Goal: Navigation & Orientation: Find specific page/section

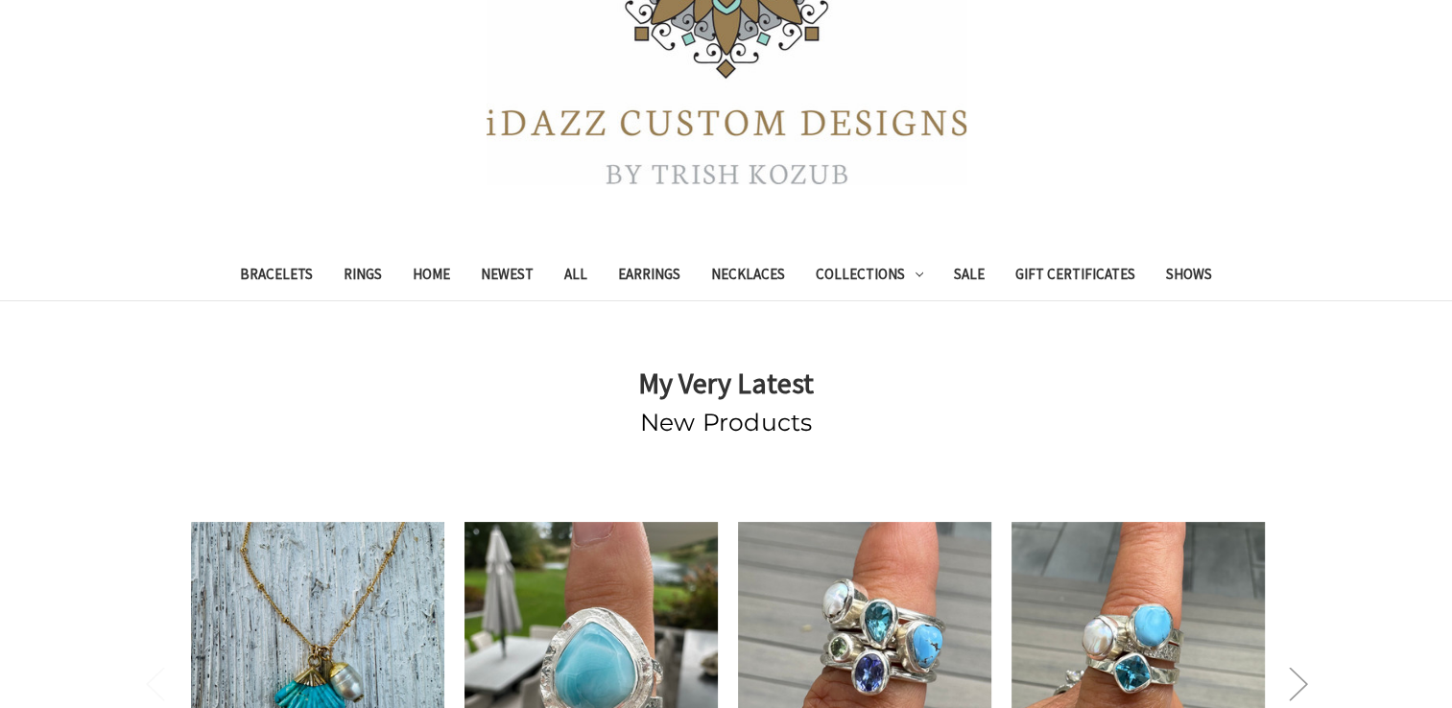
scroll to position [269, 0]
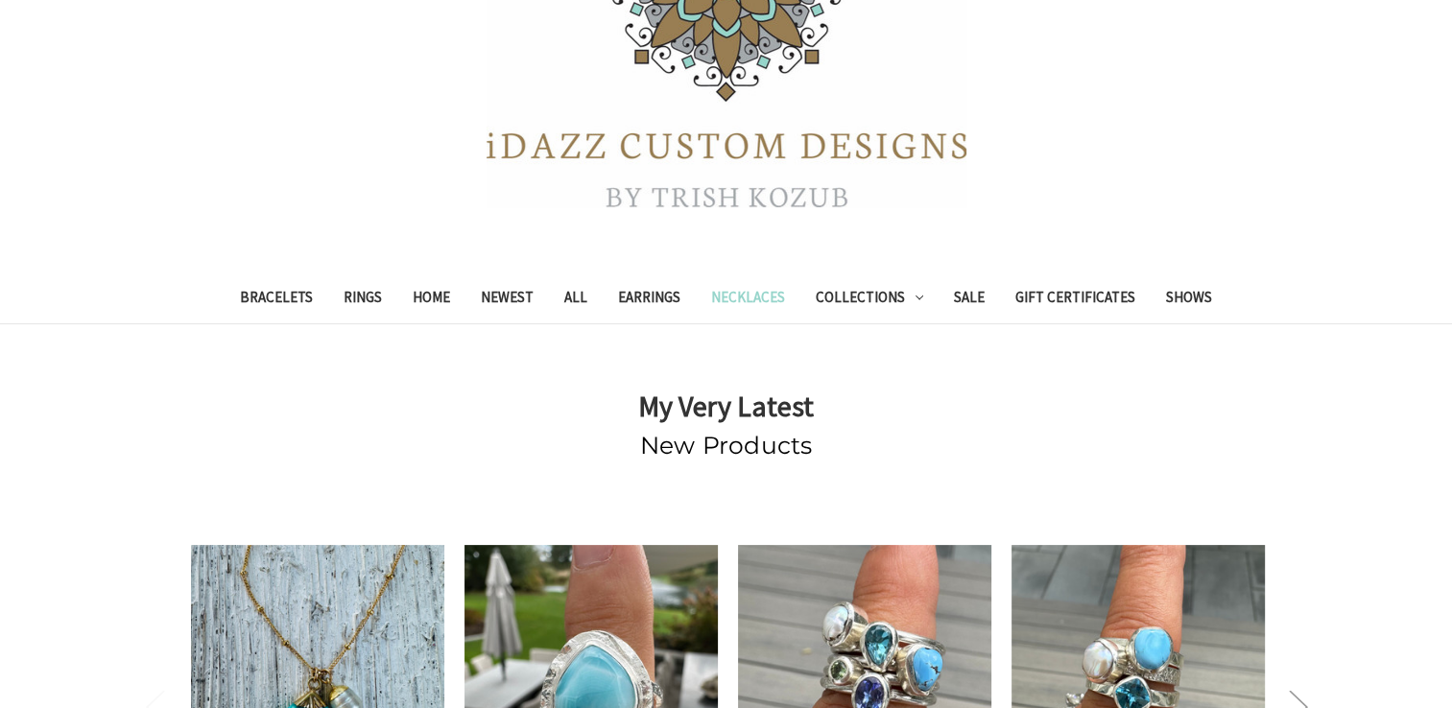
click at [749, 302] on link "Necklaces" at bounding box center [748, 299] width 105 height 47
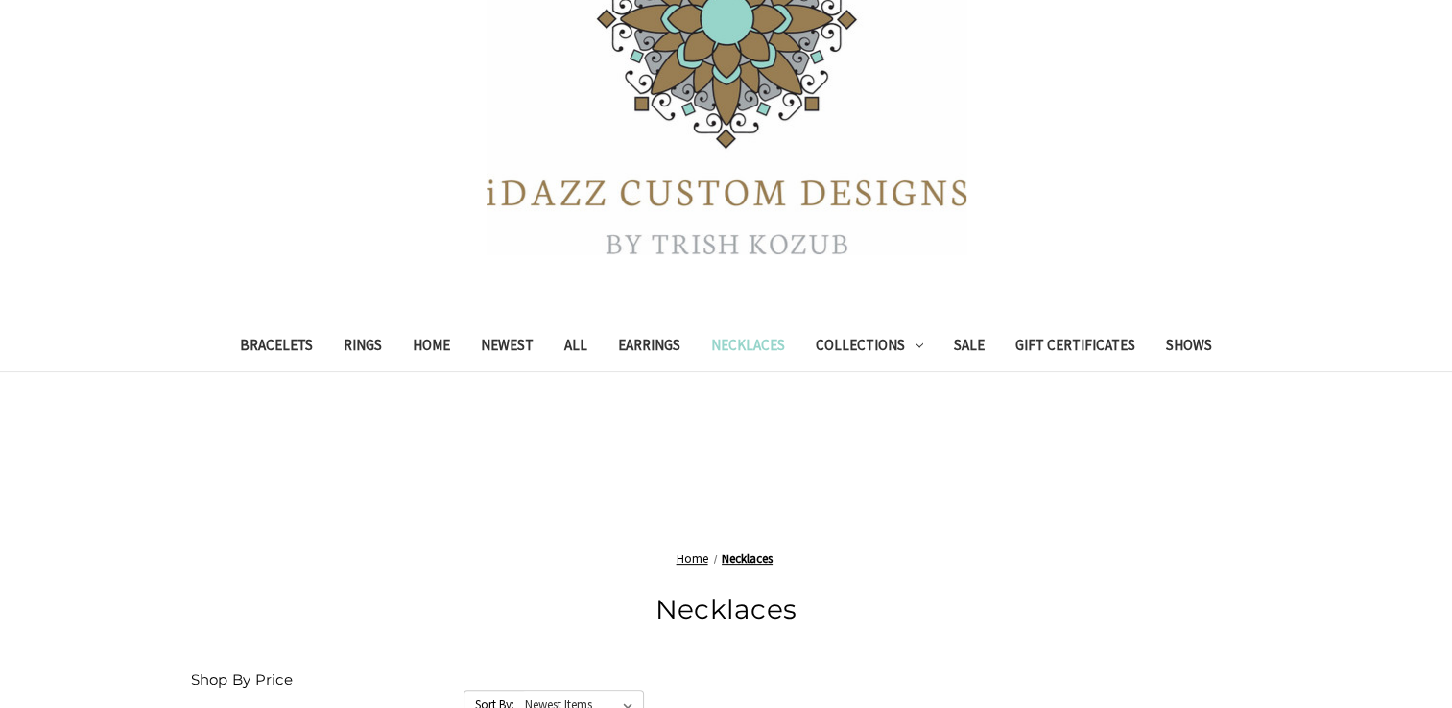
scroll to position [384, 0]
click at [868, 345] on link "Collections" at bounding box center [870, 346] width 138 height 47
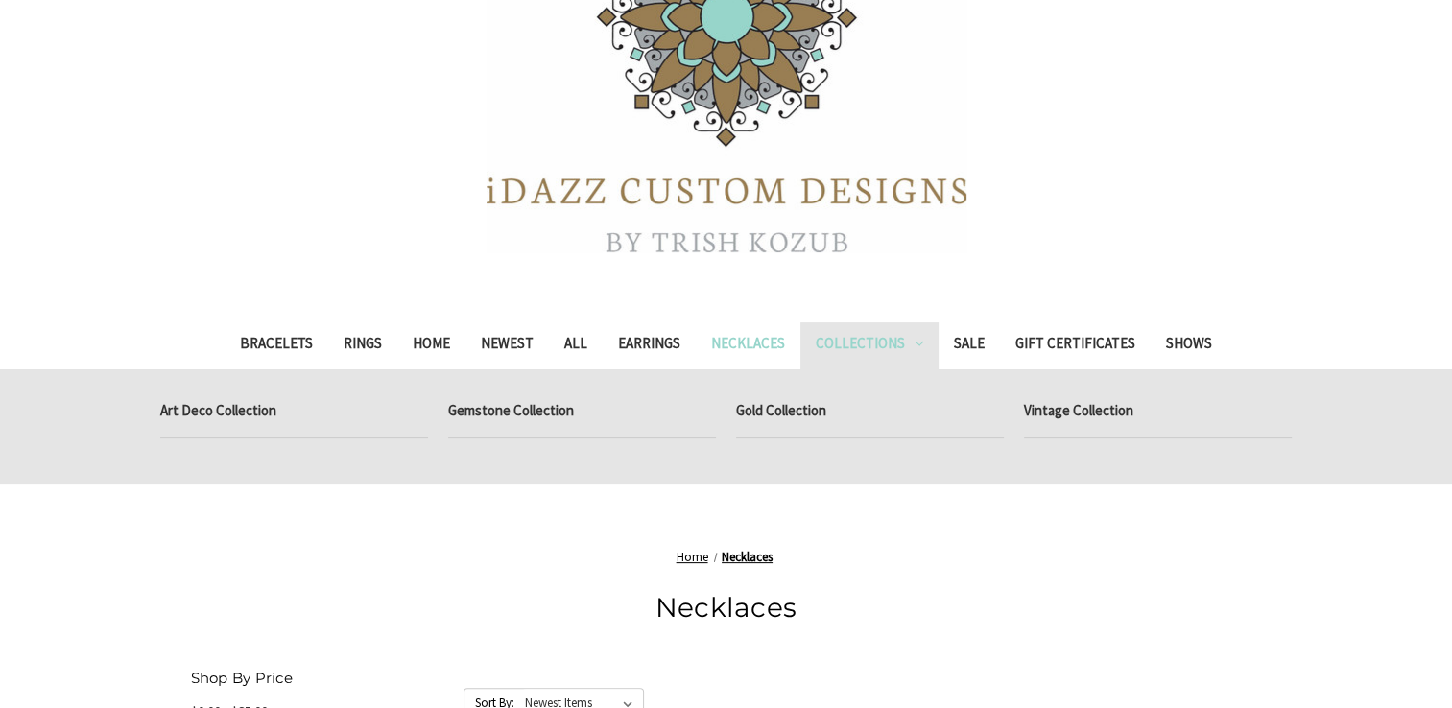
click at [868, 345] on link "Collections" at bounding box center [870, 346] width 138 height 47
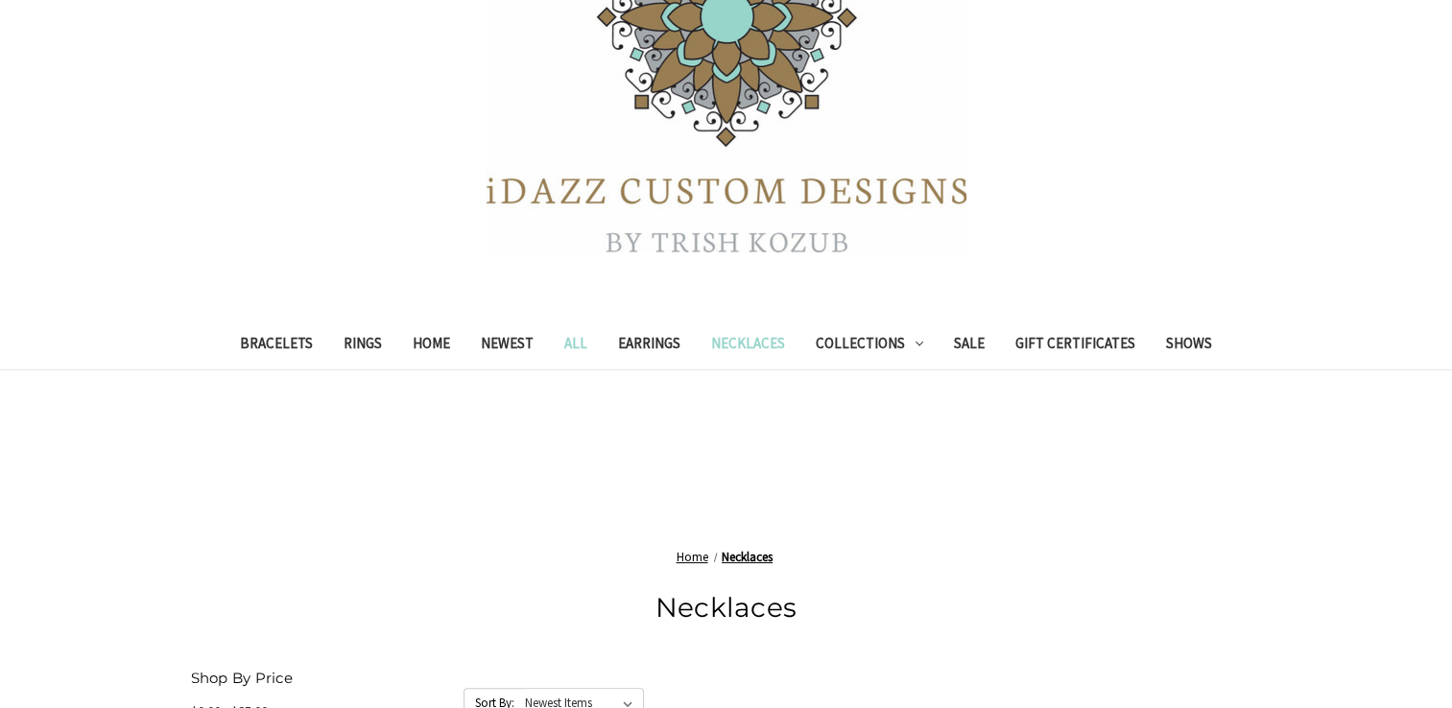
click at [586, 348] on link "All" at bounding box center [576, 346] width 54 height 47
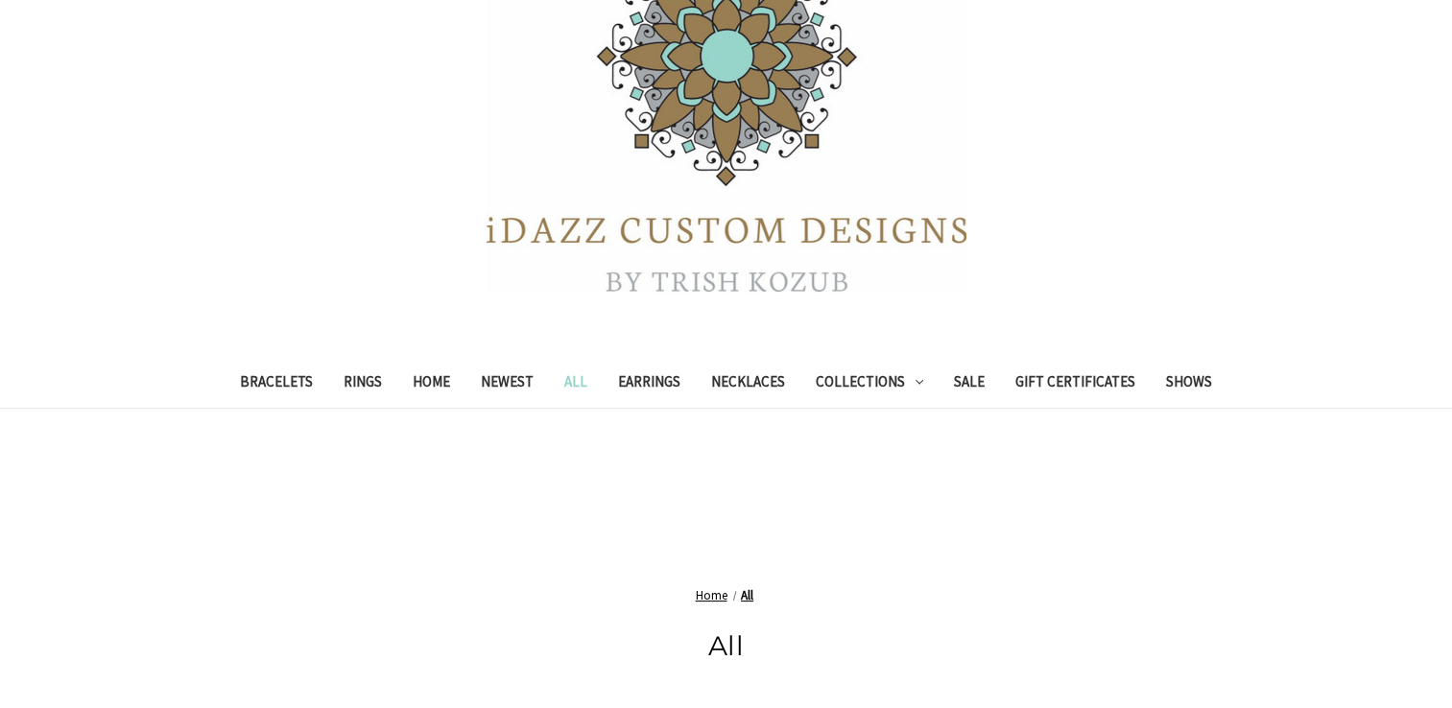
scroll to position [230, 0]
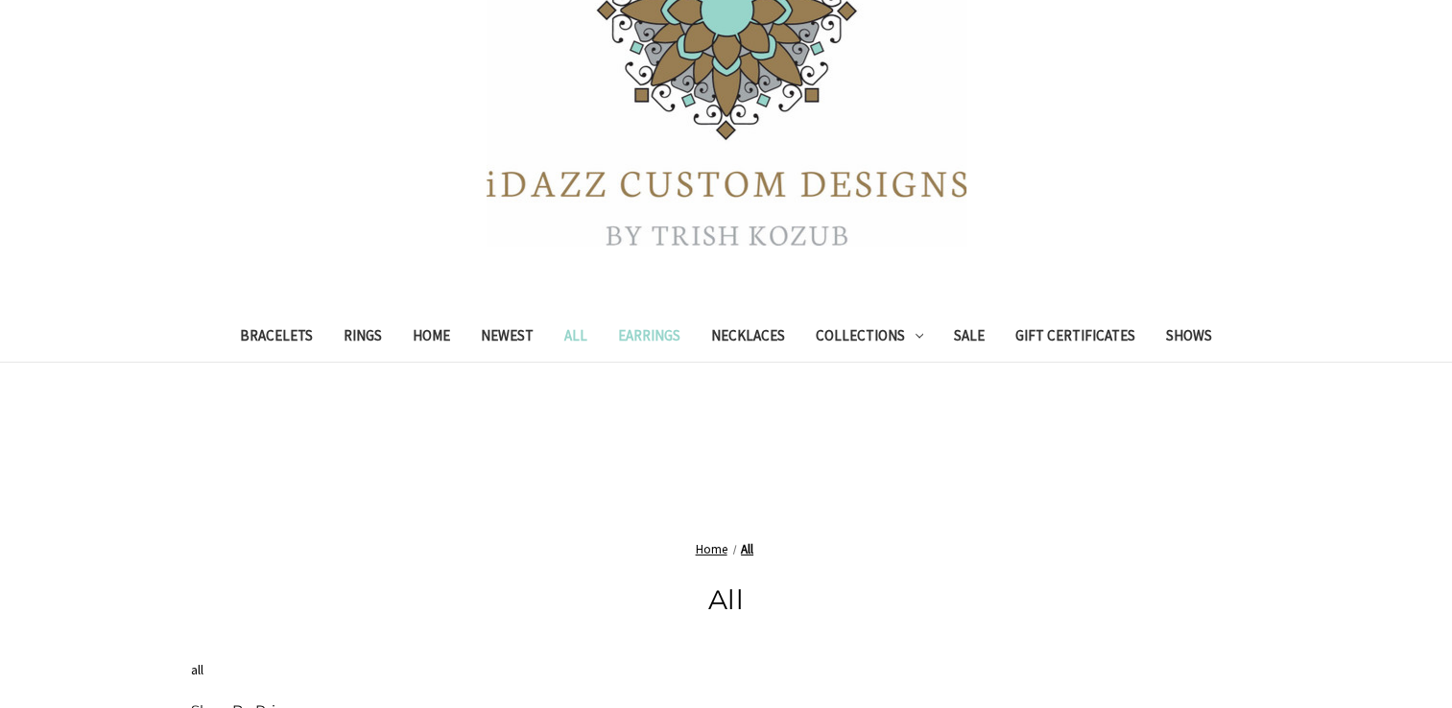
click at [633, 332] on link "Earrings" at bounding box center [649, 338] width 93 height 47
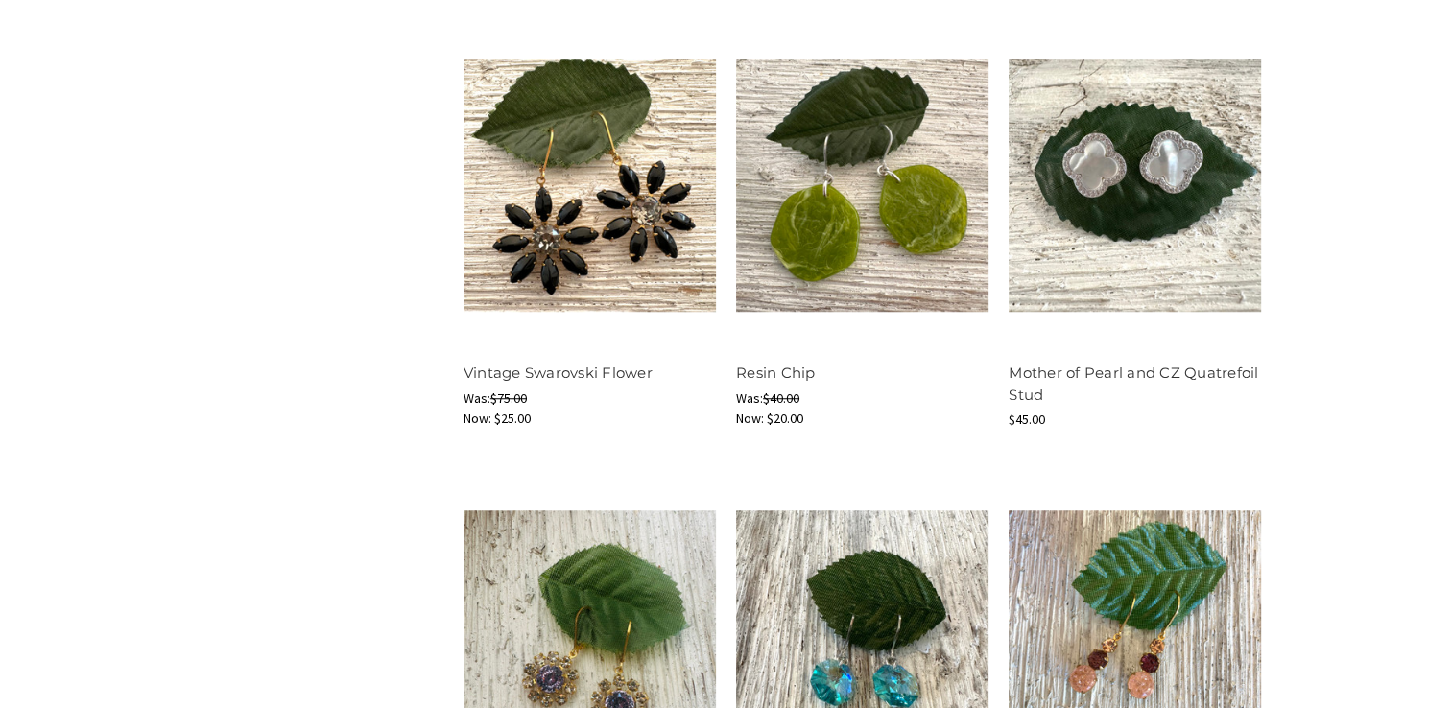
scroll to position [1497, 0]
